Goal: Check status: Check status

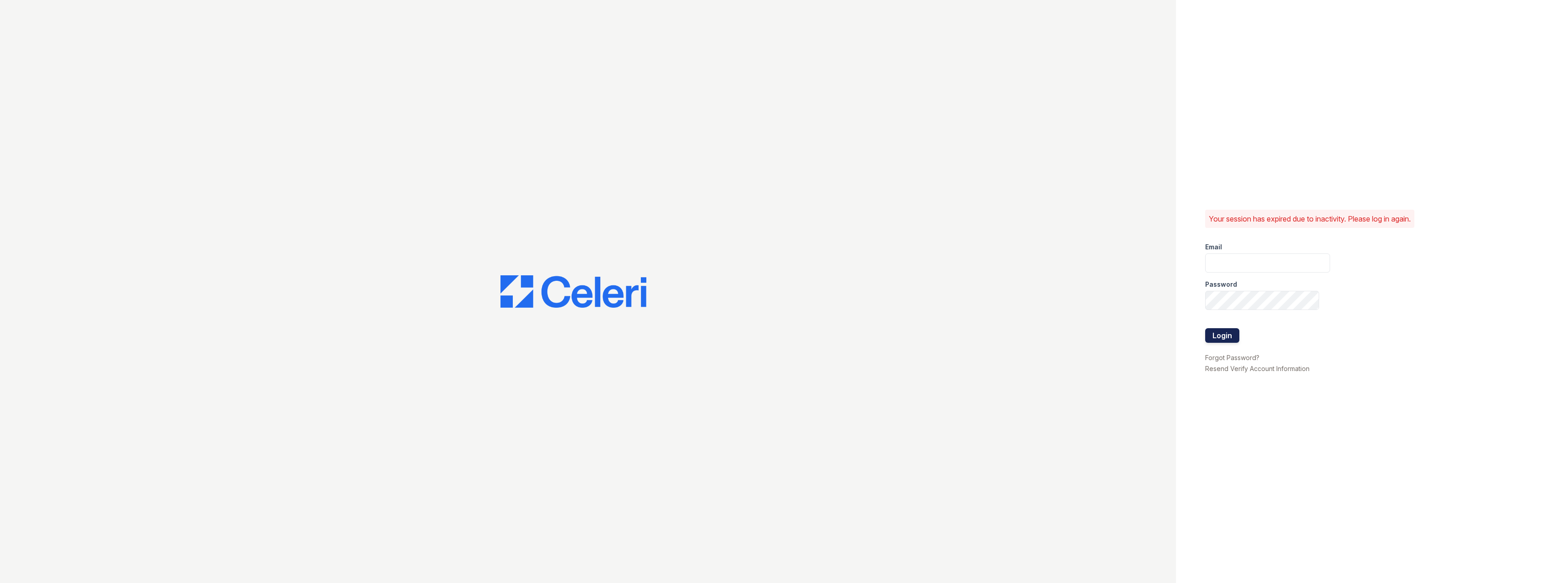
type input "pablo.mosquera@greystar.com"
click at [1219, 333] on button "Login" at bounding box center [1223, 334] width 34 height 14
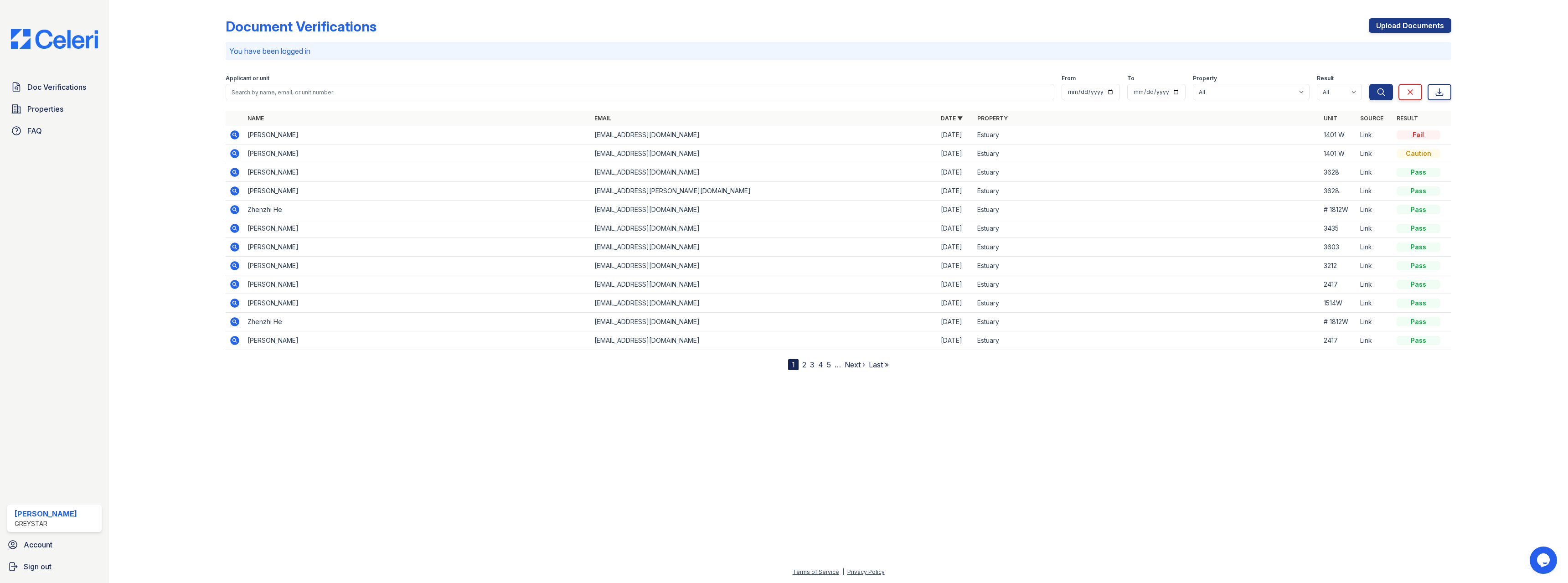
click at [235, 136] on icon at bounding box center [234, 134] width 10 height 10
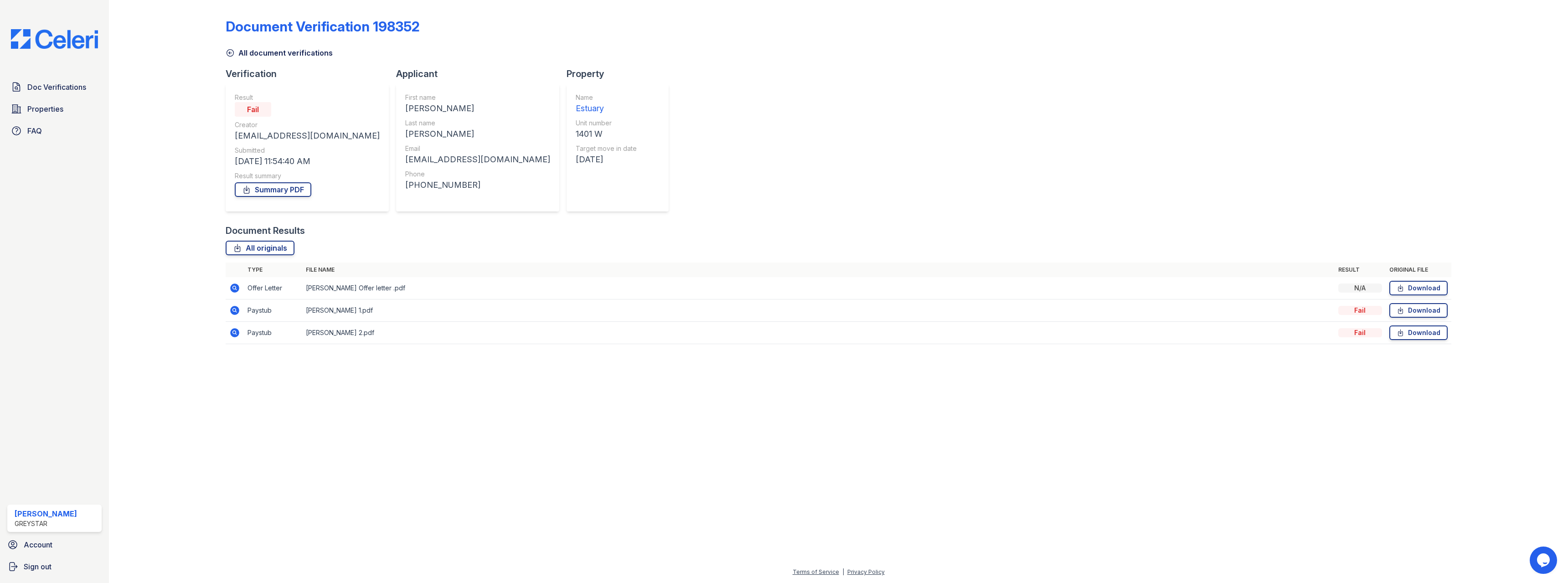
click at [237, 287] on icon at bounding box center [235, 288] width 10 height 10
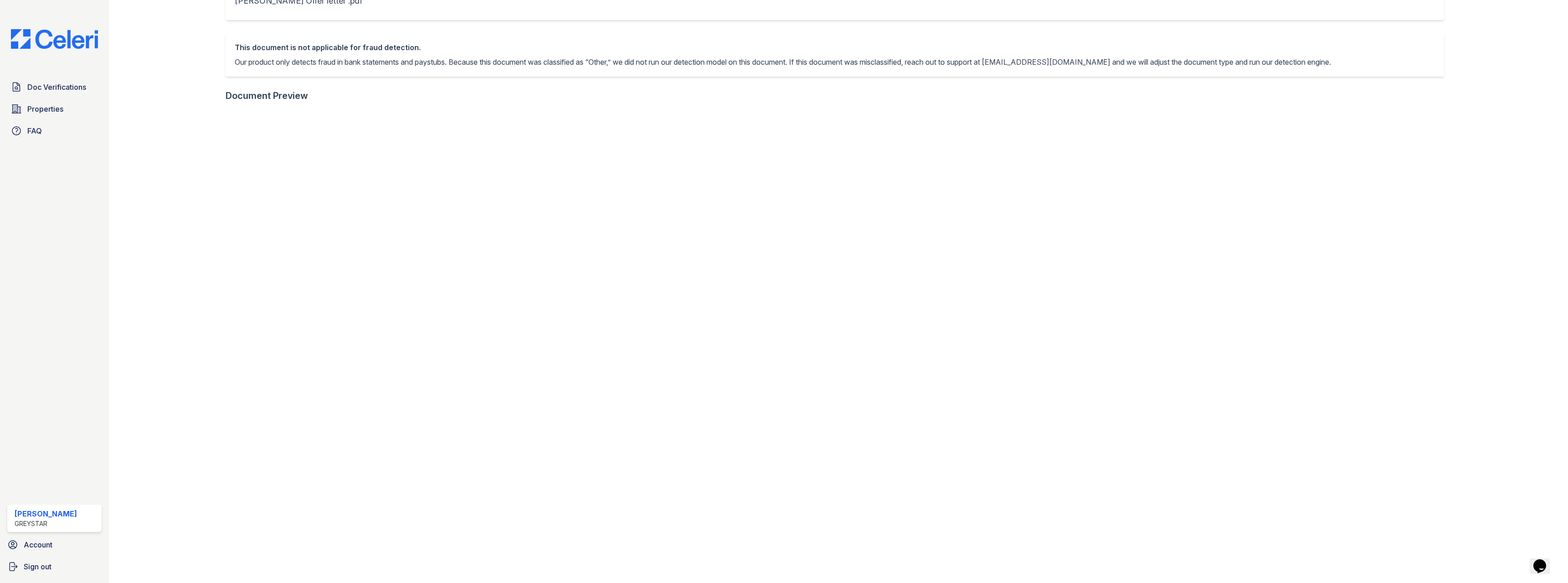
scroll to position [136, 0]
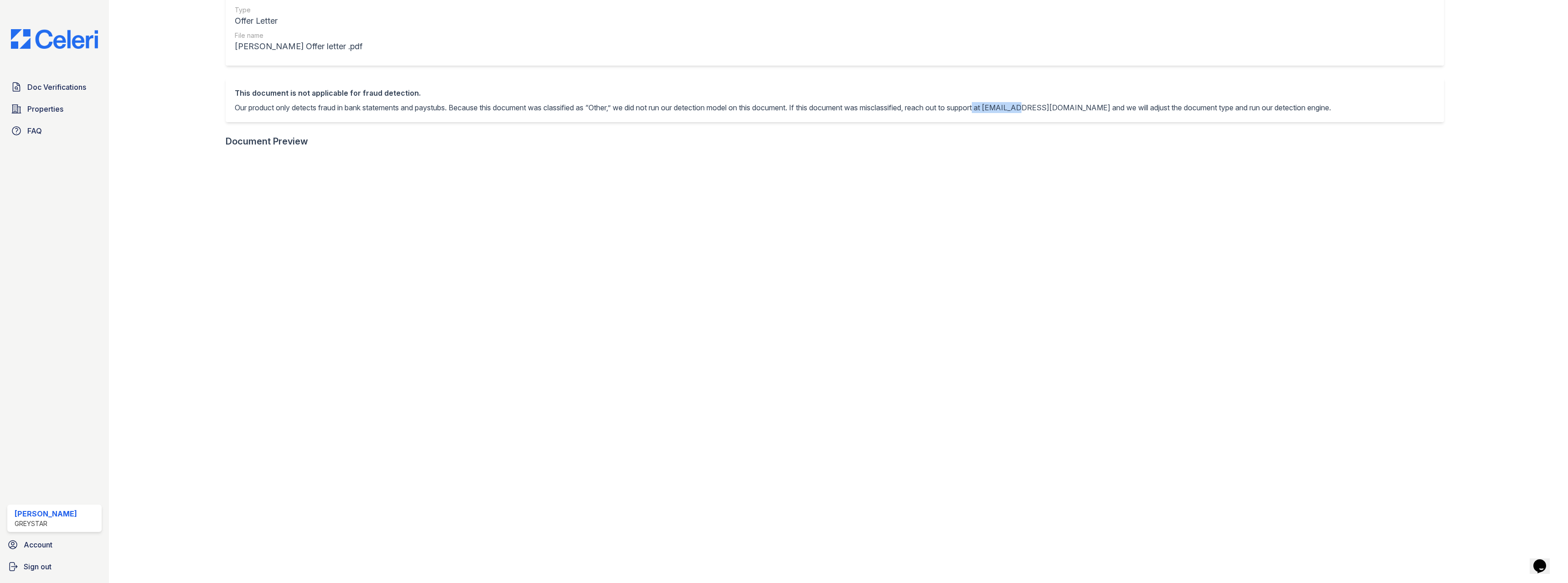
drag, startPoint x: 1004, startPoint y: 107, endPoint x: 1049, endPoint y: 105, distance: 45.0
click at [1049, 105] on p "Our product only detects fraud in bank statements and paystubs. Because this do…" at bounding box center [783, 107] width 1096 height 10
click at [1054, 105] on p "Our product only detects fraud in bank statements and paystubs. Because this do…" at bounding box center [783, 107] width 1096 height 10
drag, startPoint x: 1018, startPoint y: 106, endPoint x: 1094, endPoint y: 102, distance: 76.1
click at [1094, 102] on div "This document is not applicable for fraud detection. Our product only detects f…" at bounding box center [783, 100] width 1096 height 26
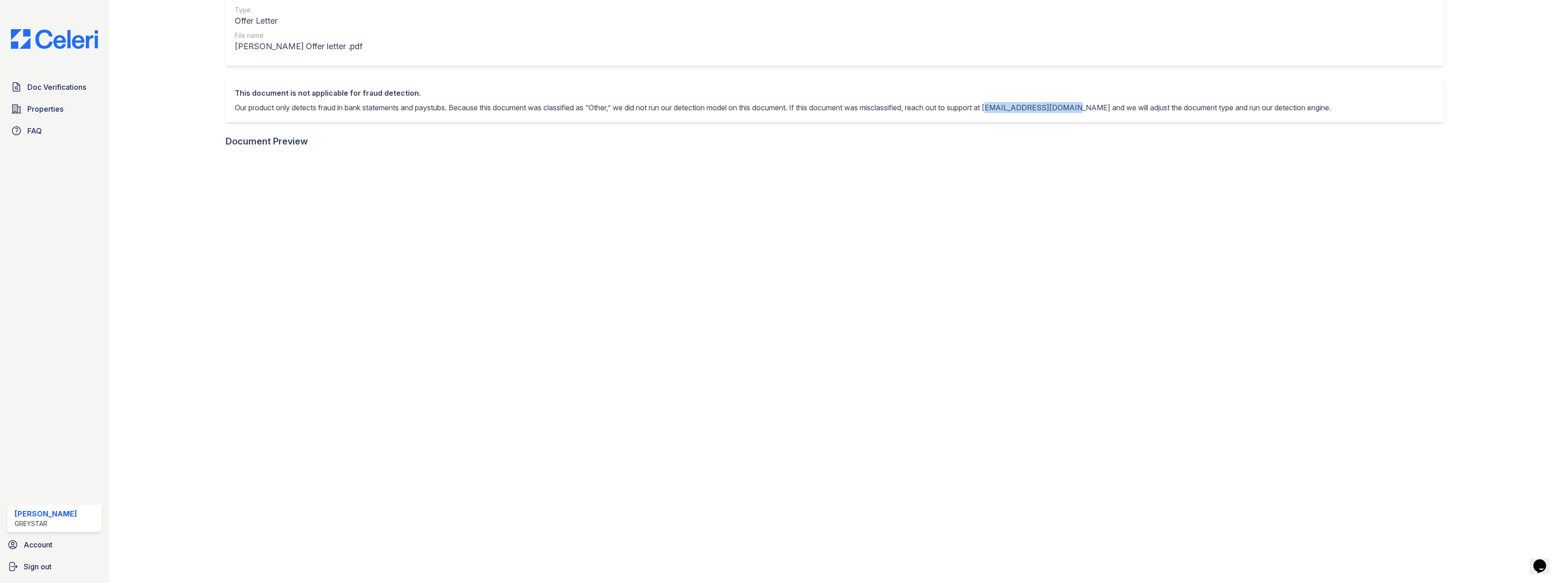
click at [1079, 105] on p "Our product only detects fraud in bank statements and paystubs. Because this do…" at bounding box center [783, 107] width 1096 height 10
drag, startPoint x: 934, startPoint y: 108, endPoint x: 1105, endPoint y: 111, distance: 171.0
click at [1105, 111] on p "Our product only detects fraud in bank statements and paystubs. Because this do…" at bounding box center [783, 107] width 1096 height 10
click at [1095, 110] on p "Our product only detects fraud in bank statements and paystubs. Because this do…" at bounding box center [783, 107] width 1096 height 10
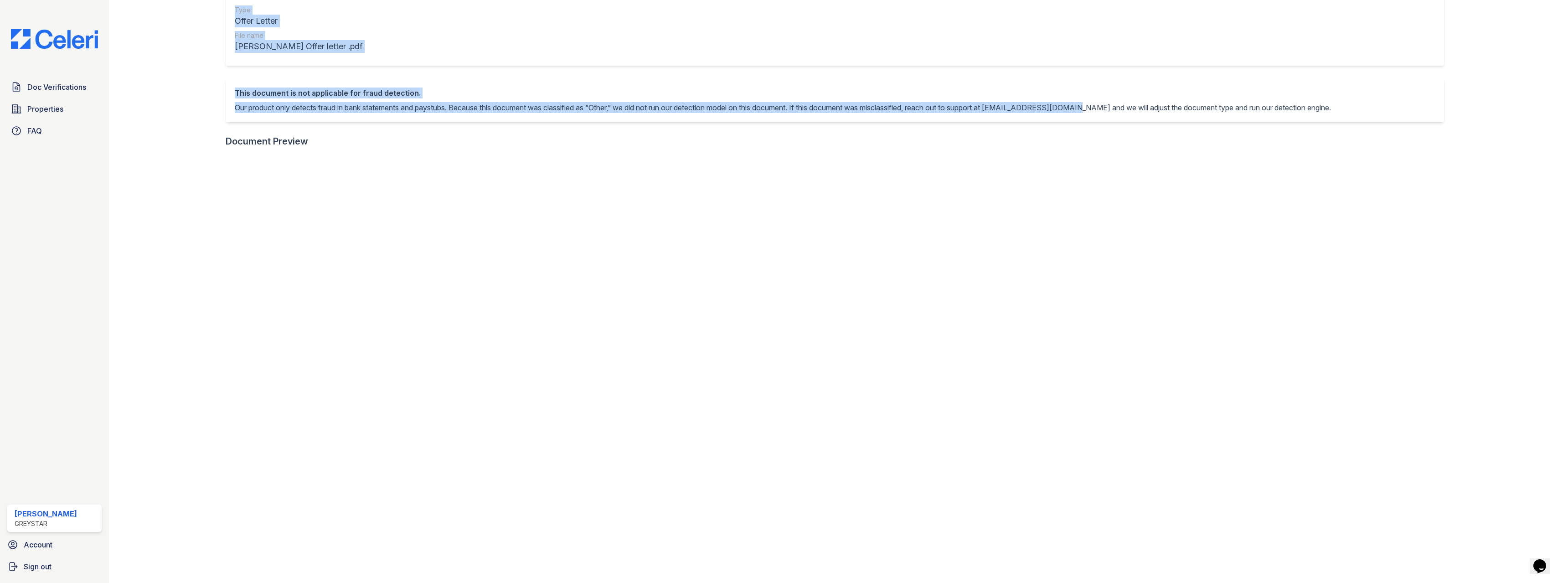
drag, startPoint x: 1095, startPoint y: 106, endPoint x: 210, endPoint y: 27, distance: 888.5
click at [210, 27] on div "Document 636617 Result Details Back to verification request Document info Origi…" at bounding box center [839, 306] width 1430 height 885
click at [421, 117] on div "This document is not applicable for fraud detection. Our product only detects f…" at bounding box center [835, 100] width 1218 height 44
click at [426, 110] on p "Our product only detects fraud in bank statements and paystubs. Because this do…" at bounding box center [783, 107] width 1096 height 10
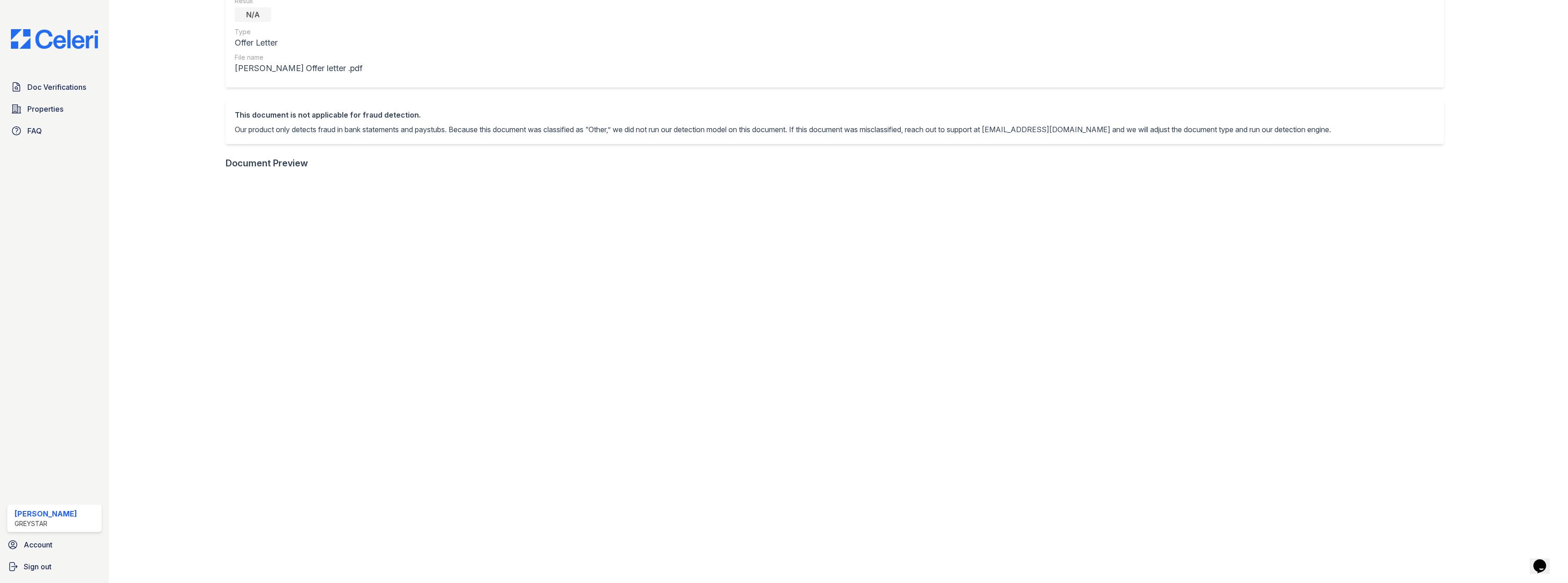
scroll to position [0, 0]
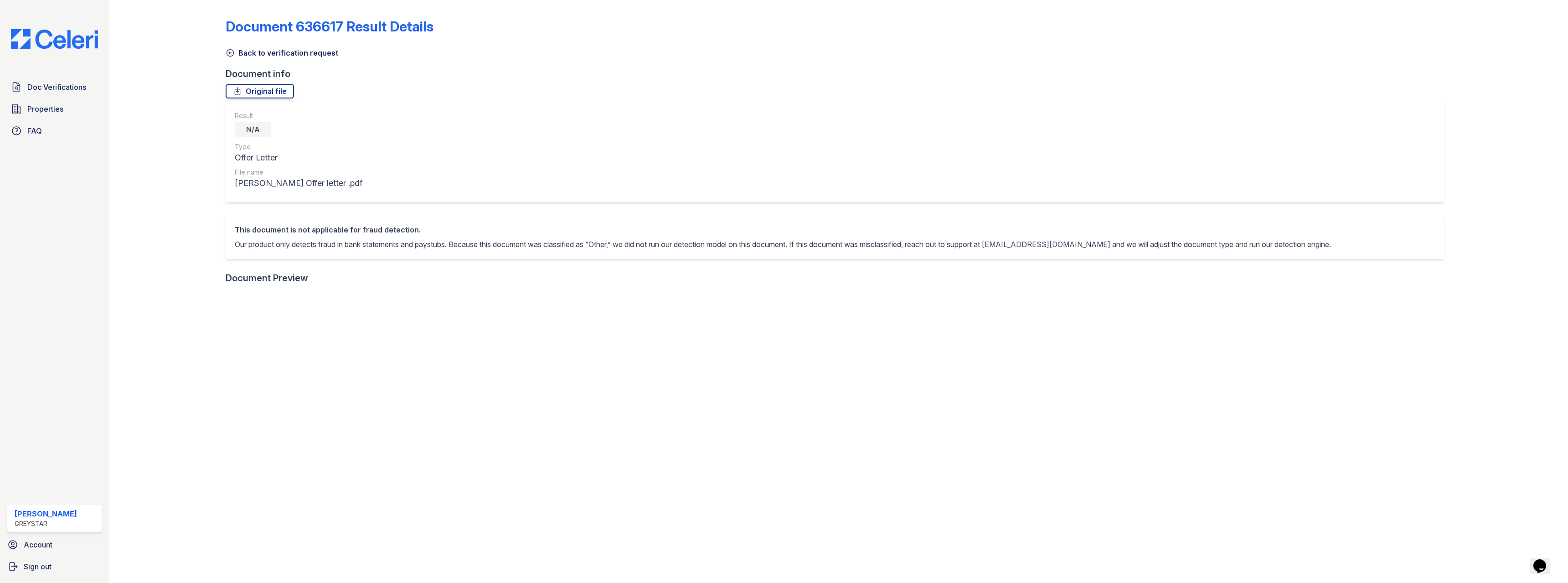
click at [227, 52] on icon at bounding box center [230, 52] width 7 height 7
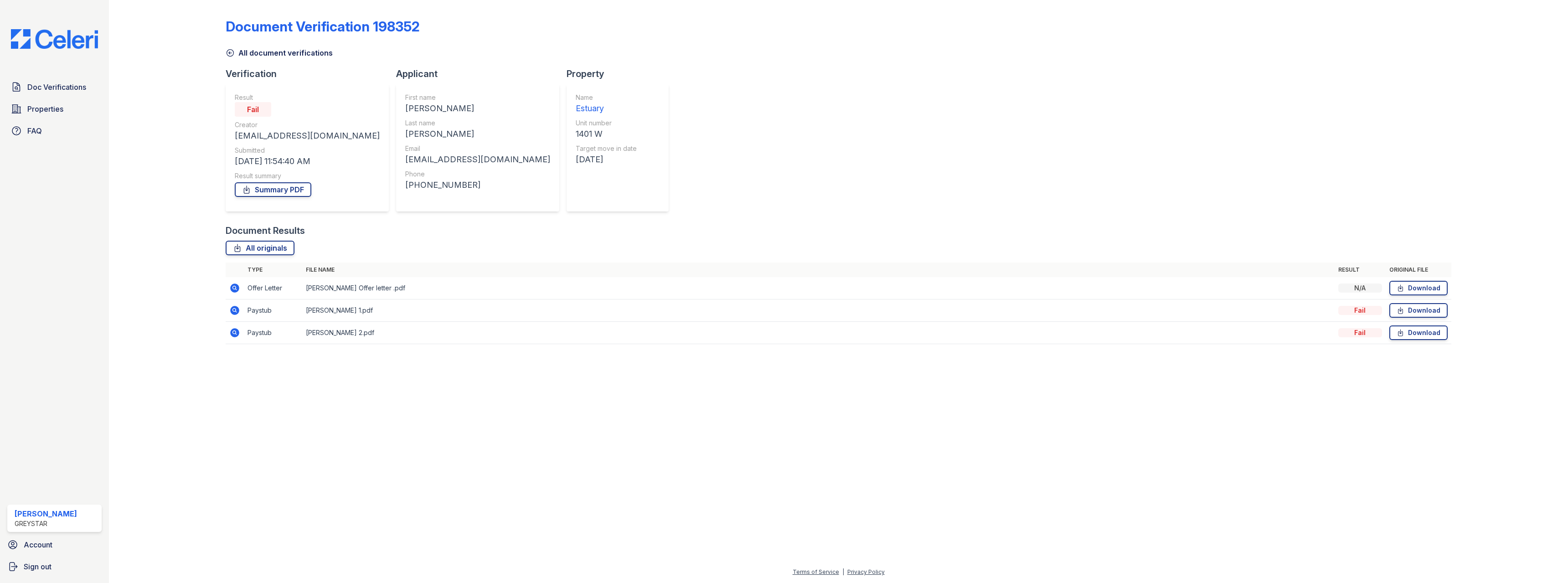
click at [238, 290] on icon at bounding box center [235, 288] width 10 height 10
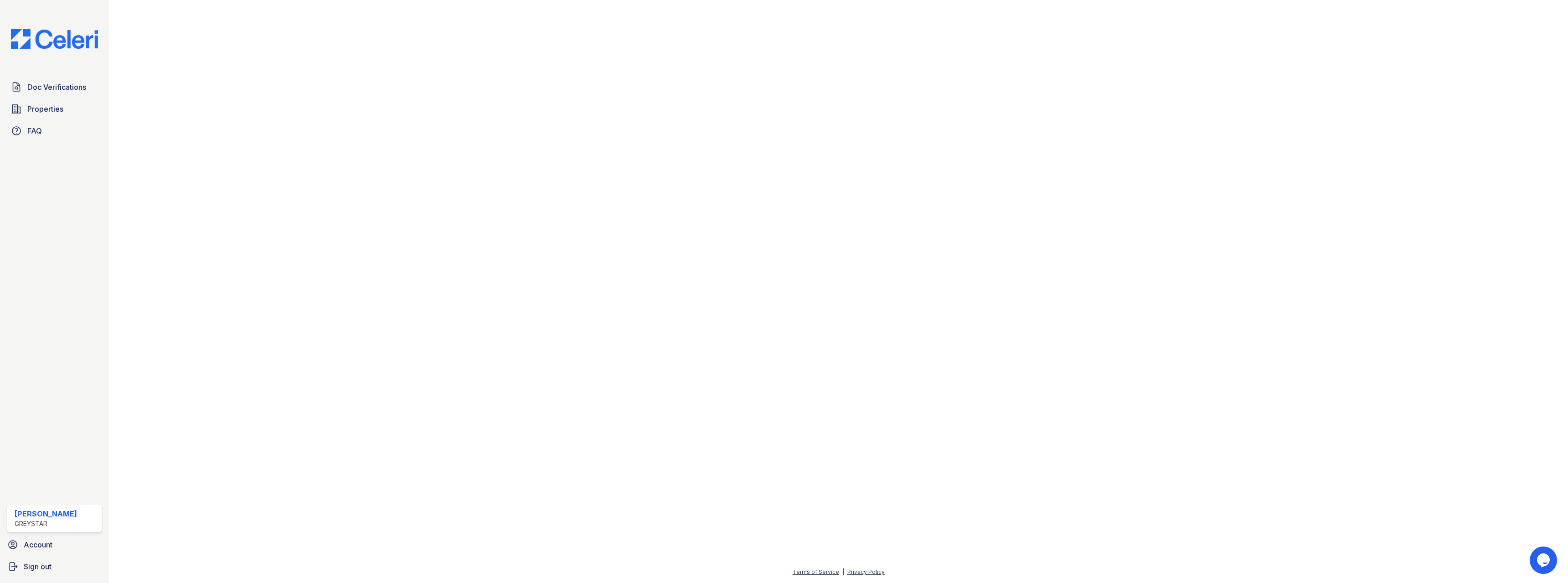
scroll to position [57, 0]
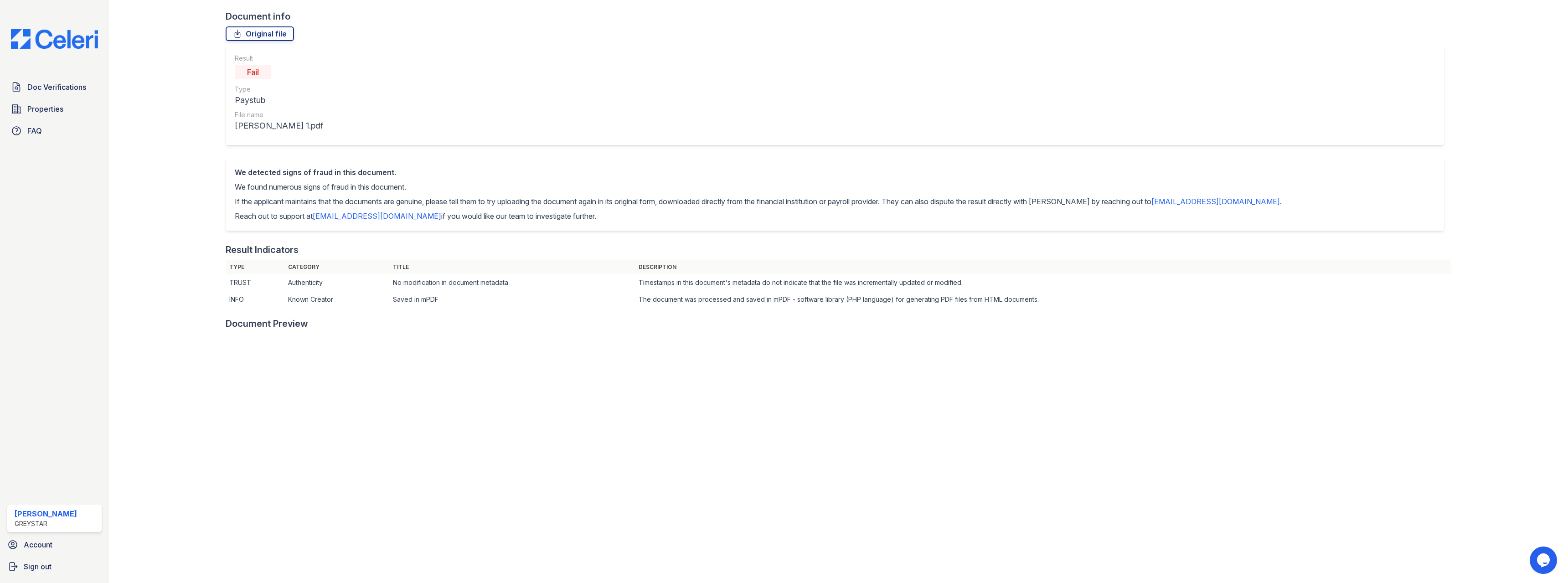
click at [1038, 302] on td "The document was processed and saved in mPDF - software library (PHP language) …" at bounding box center [1043, 300] width 817 height 17
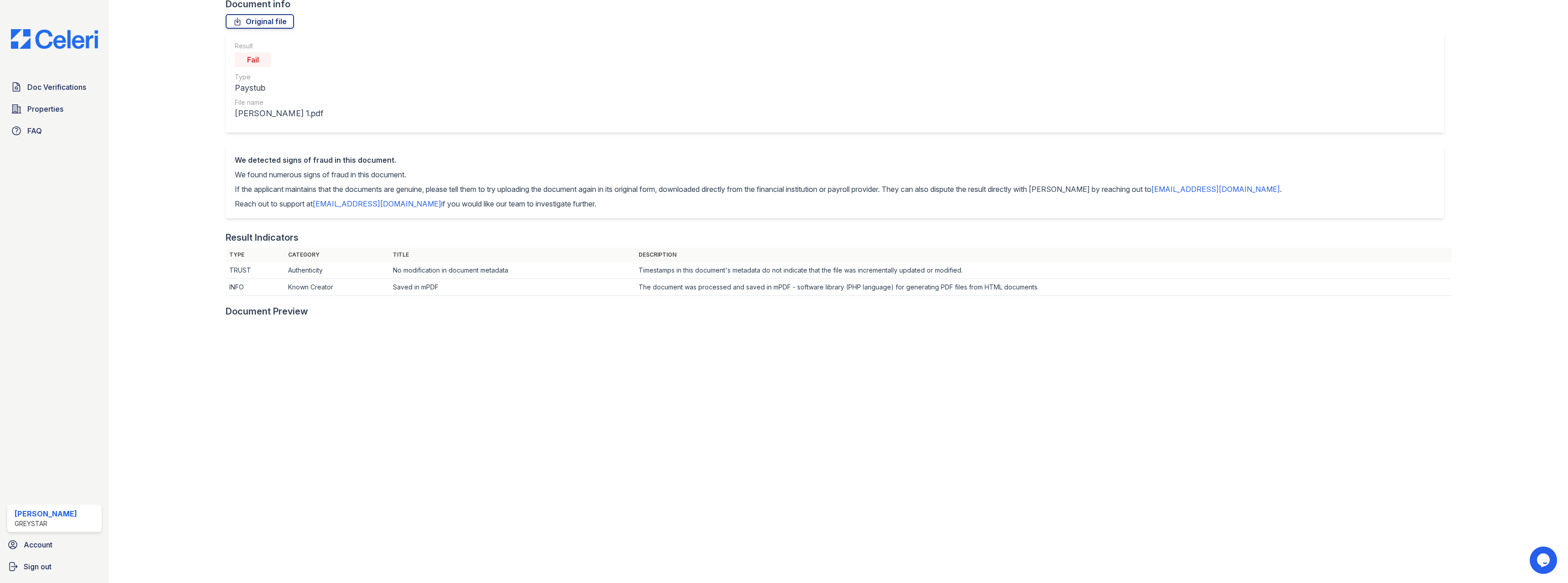
scroll to position [0, 0]
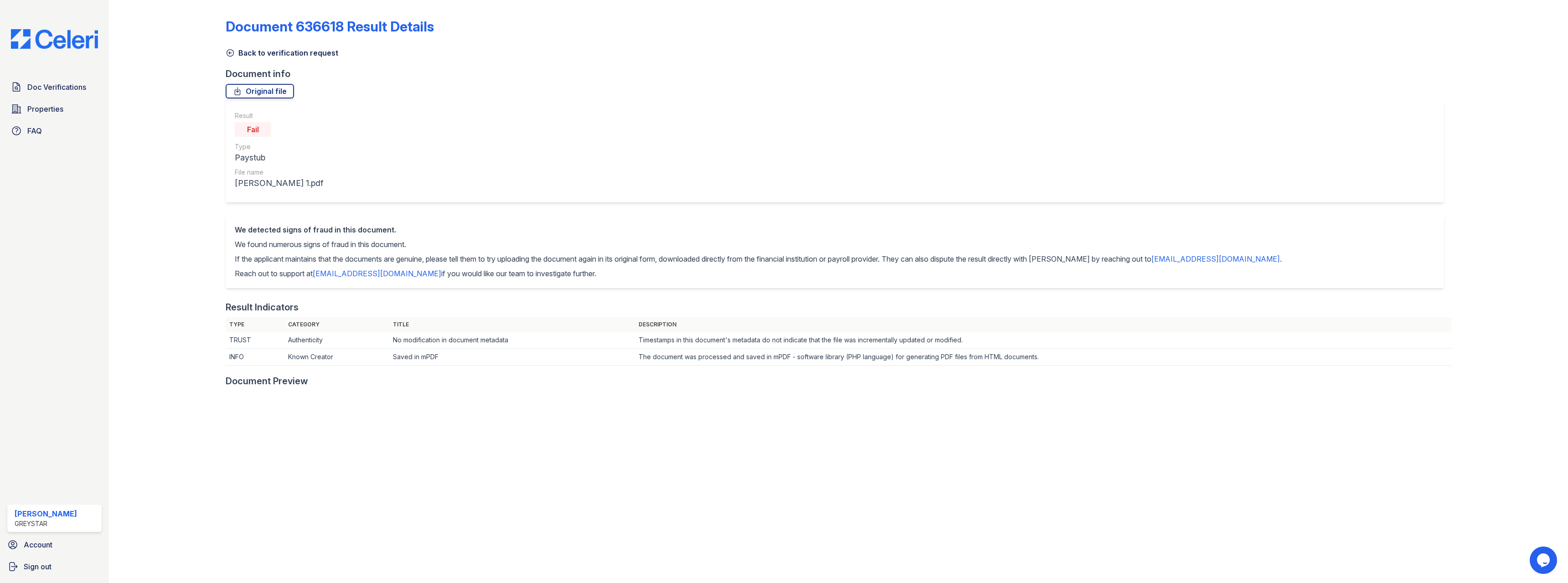
click at [233, 51] on icon at bounding box center [230, 52] width 7 height 7
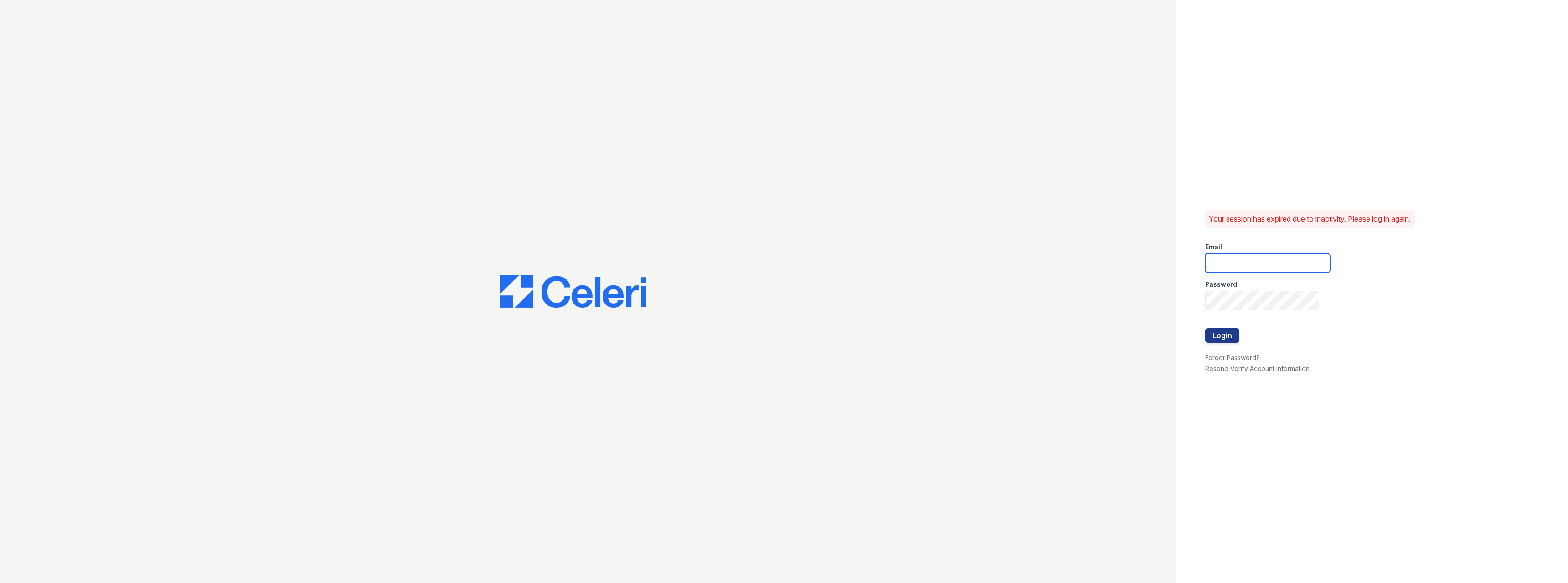
type input "pablo.mosquera@greystar.com"
click at [1231, 326] on div at bounding box center [1268, 318] width 125 height 18
click at [1229, 336] on button "Login" at bounding box center [1223, 334] width 34 height 14
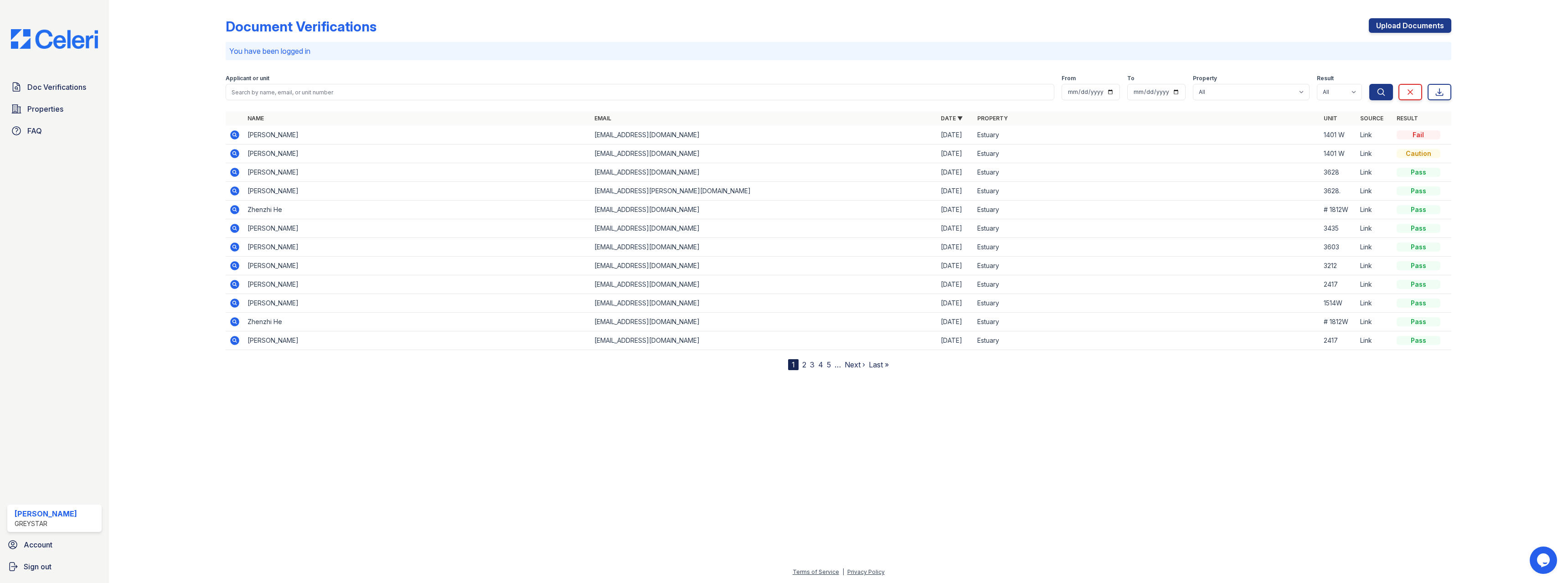
click at [232, 137] on icon at bounding box center [235, 135] width 10 height 10
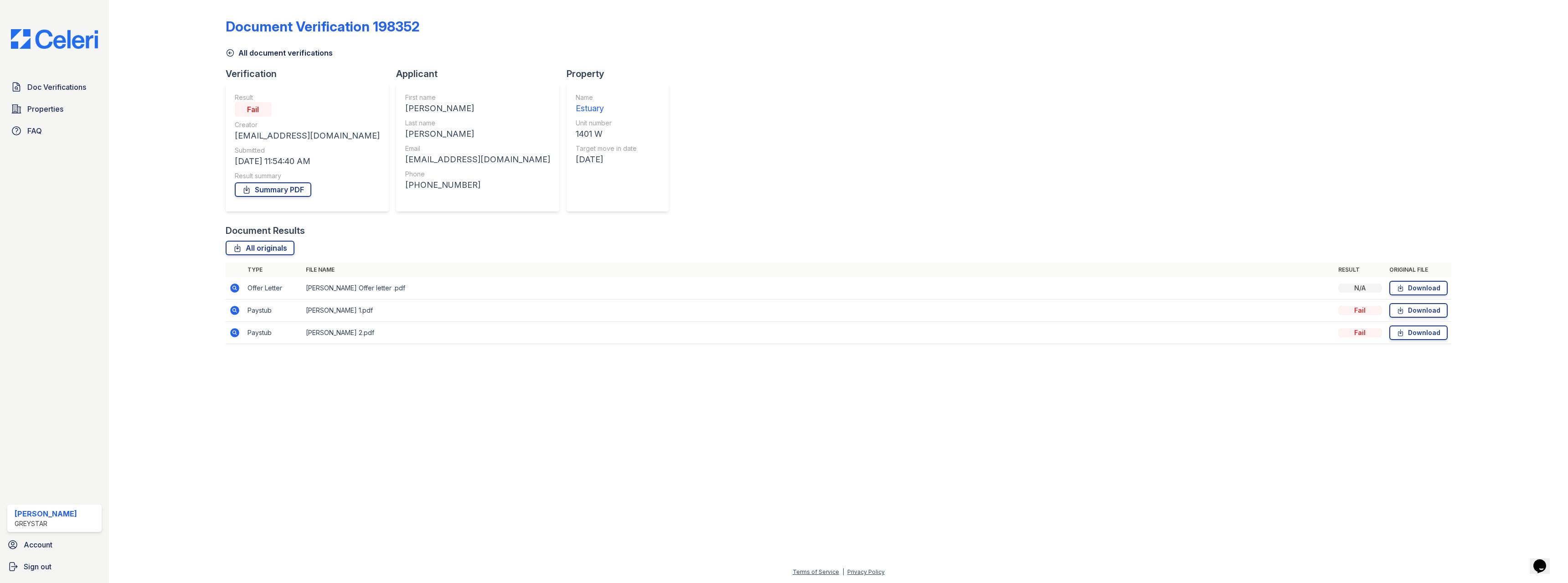
click at [231, 50] on icon at bounding box center [231, 53] width 10 height 10
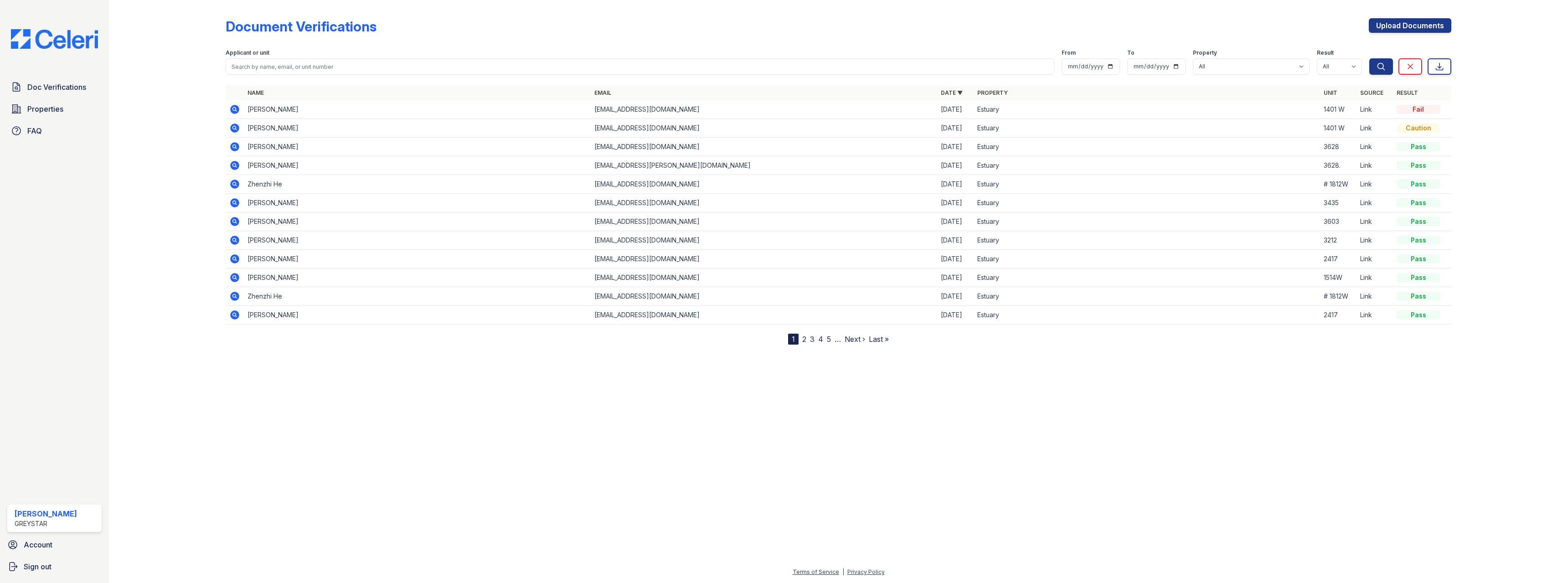
click at [236, 126] on icon at bounding box center [235, 129] width 10 height 10
